Goal: Information Seeking & Learning: Learn about a topic

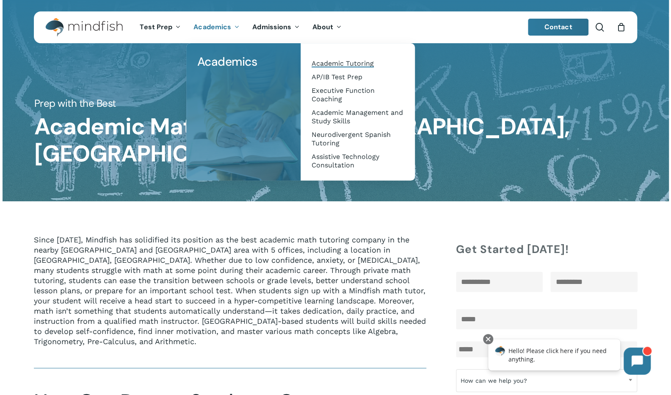
click at [342, 64] on span "Academic Tutoring" at bounding box center [343, 63] width 62 height 8
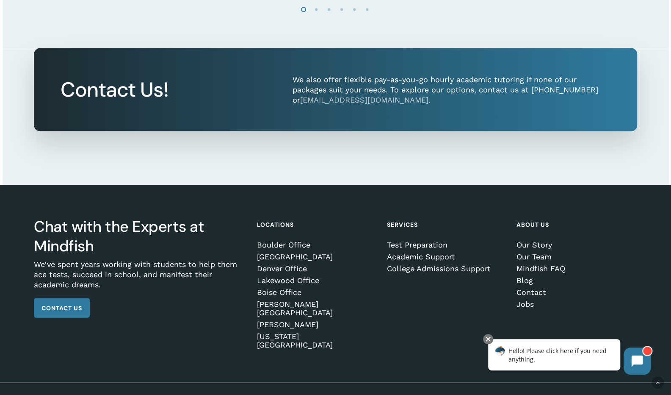
scroll to position [962, 0]
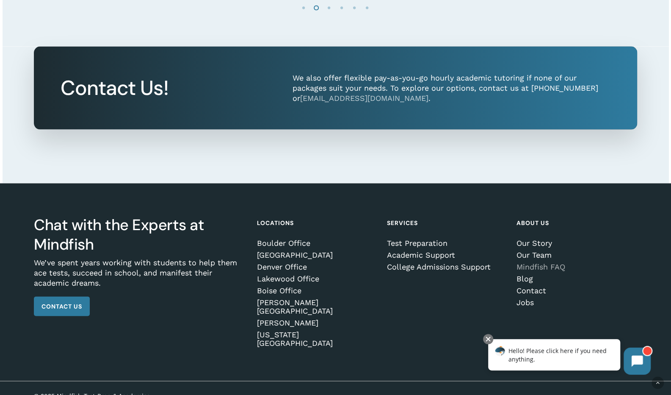
click at [534, 271] on link "Mindfish FAQ" at bounding box center [575, 266] width 118 height 8
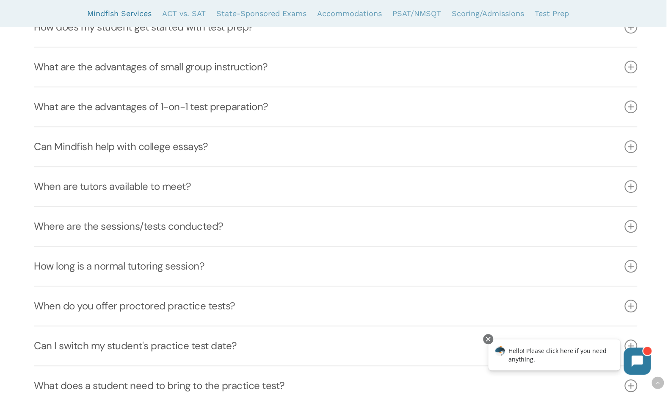
scroll to position [339, 0]
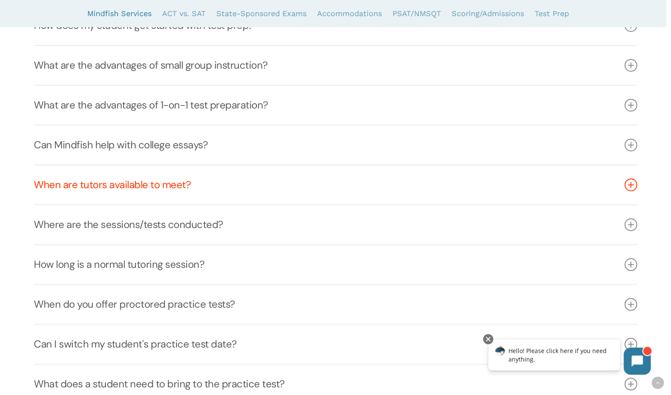
click at [631, 185] on icon at bounding box center [630, 184] width 13 height 13
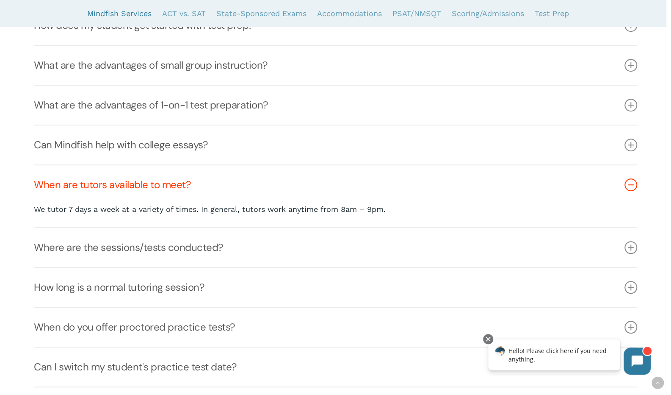
click at [631, 185] on icon at bounding box center [630, 184] width 13 height 13
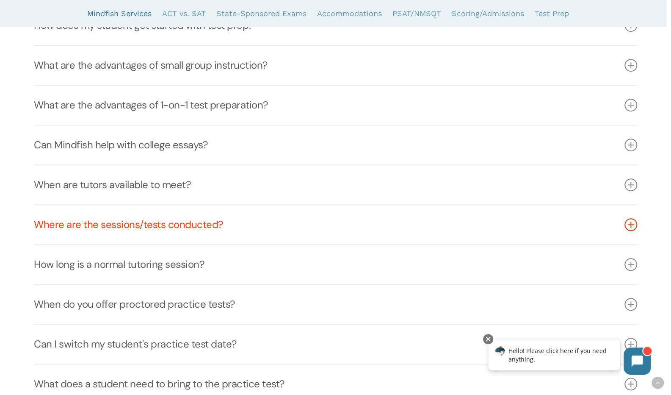
click at [632, 226] on icon at bounding box center [630, 224] width 13 height 13
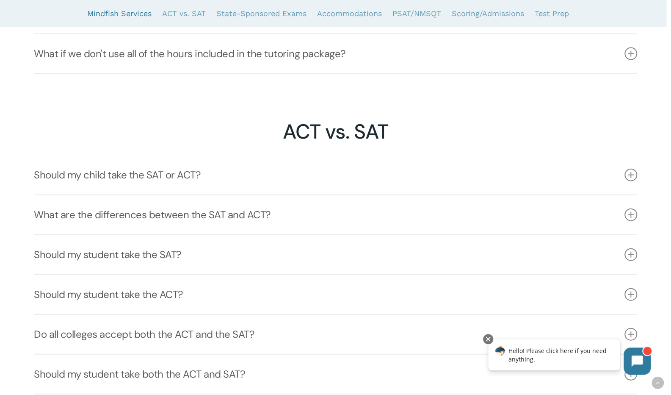
scroll to position [1185, 0]
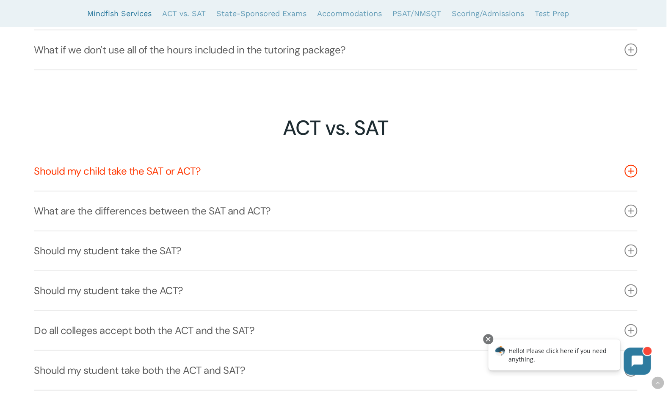
click at [627, 177] on icon at bounding box center [630, 171] width 13 height 13
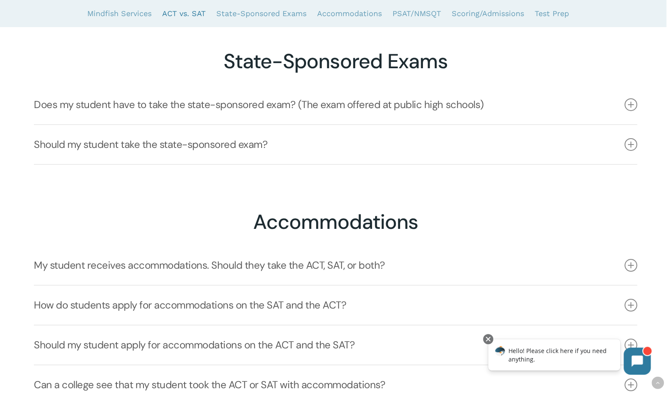
scroll to position [1905, 0]
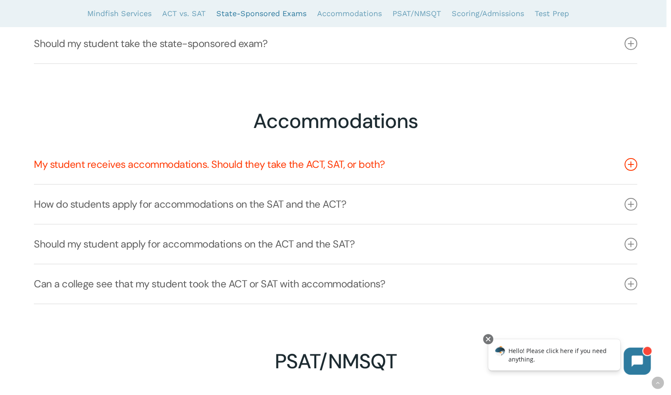
click at [636, 165] on icon at bounding box center [630, 164] width 13 height 13
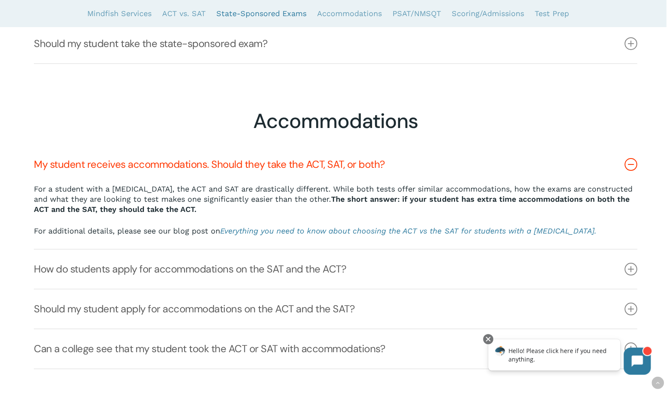
click at [636, 165] on icon at bounding box center [630, 164] width 13 height 13
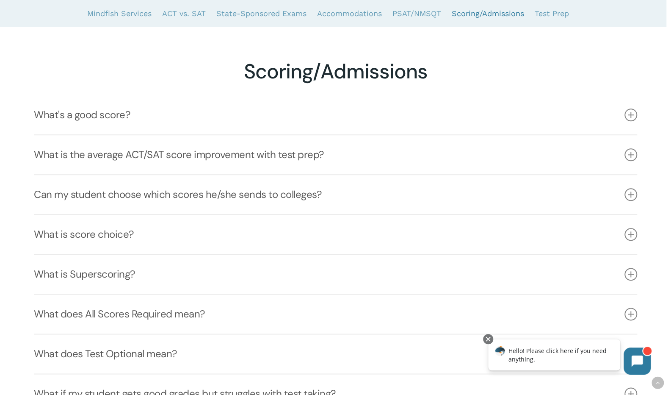
scroll to position [2455, 0]
